Goal: Navigation & Orientation: Find specific page/section

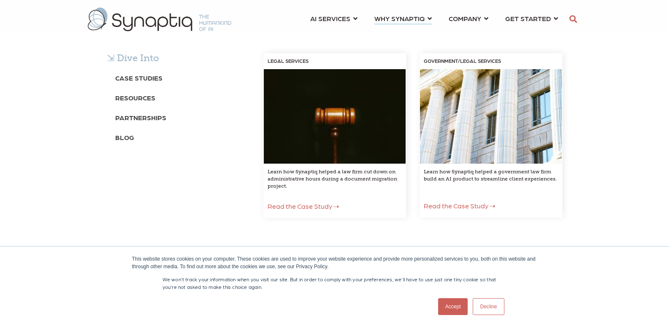
click at [354, 32] on div "⇲ Dive Into Case Studies Resources Partnerships Blog LEGAL SERVICES Learn how S…" at bounding box center [334, 144] width 669 height 224
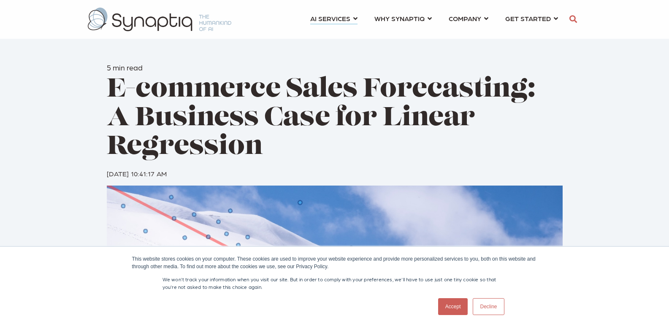
click at [356, 18] on link "AI SERVICES ⇲ By Industry Construction & Real Estate Healthcare Legal Governmen…" at bounding box center [333, 19] width 47 height 16
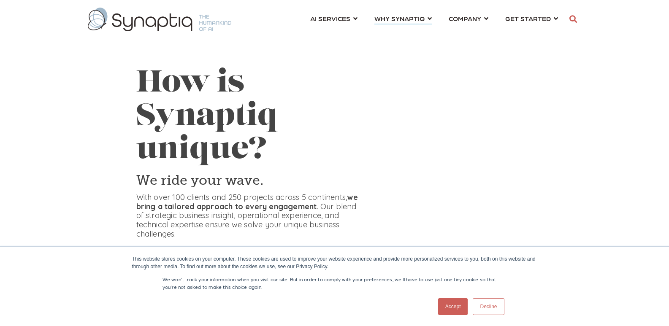
click at [558, 18] on ul "AI SERVICES ⇲ By Industry Construction & Real Estate Healthcare Legal Governmen…" at bounding box center [434, 18] width 265 height 28
click at [555, 18] on link "GET STARTED ⇲ Artificial Intelligence Quotient What is AIQ? How can you raise i…" at bounding box center [531, 19] width 53 height 16
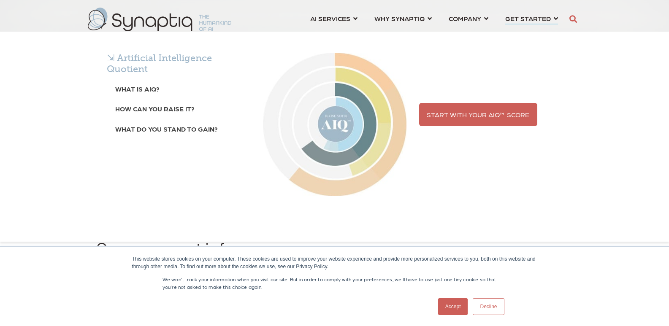
click at [487, 32] on div "⇲ Artificial Intelligence Quotient What is AIQ? How can you raise it? What do y…" at bounding box center [334, 137] width 669 height 210
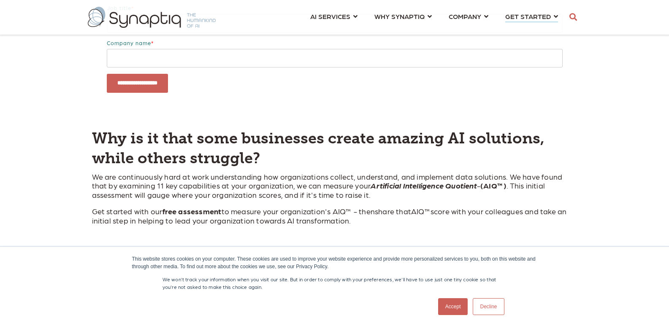
scroll to position [253, 0]
